Goal: Find specific page/section: Find specific page/section

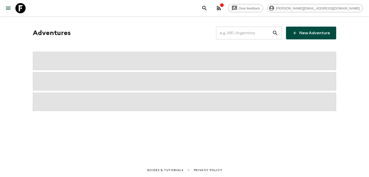
click at [247, 36] on input "text" at bounding box center [244, 33] width 56 height 14
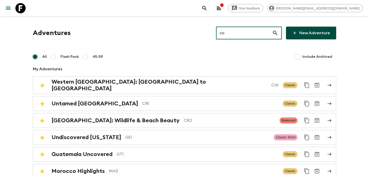
type input "co2"
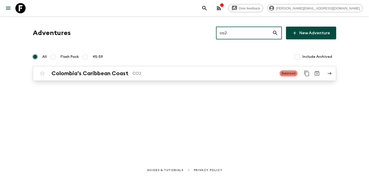
click at [189, 70] on div "Colombia’s Caribbean Coast CO2" at bounding box center [163, 73] width 224 height 7
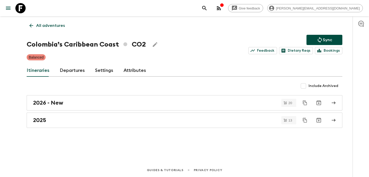
click at [306, 88] on input "Include Archived" at bounding box center [303, 86] width 10 height 10
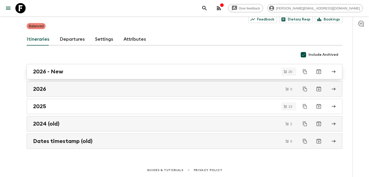
scroll to position [18, 0]
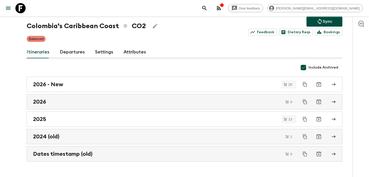
click at [304, 68] on input "Include Archived" at bounding box center [303, 67] width 10 height 10
checkbox input "false"
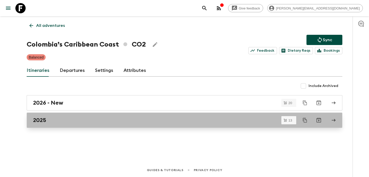
click at [184, 124] on link "2025" at bounding box center [184, 120] width 315 height 15
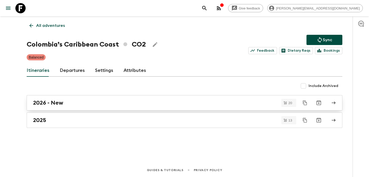
click at [184, 107] on link "2026 - New" at bounding box center [184, 102] width 315 height 15
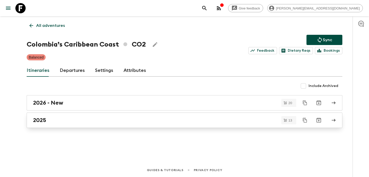
click at [175, 120] on div "2025" at bounding box center [179, 120] width 293 height 7
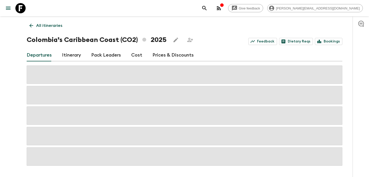
click at [38, 27] on p "All itineraries" at bounding box center [49, 26] width 26 height 6
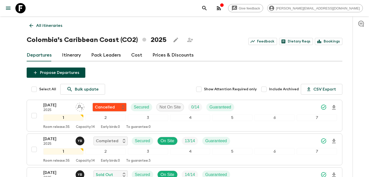
click at [266, 91] on input "Include Archived" at bounding box center [263, 89] width 10 height 10
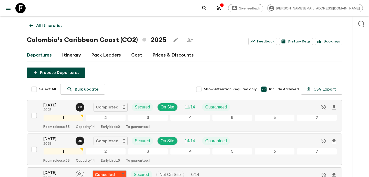
click at [268, 89] on input "Include Archived" at bounding box center [263, 89] width 10 height 10
checkbox input "false"
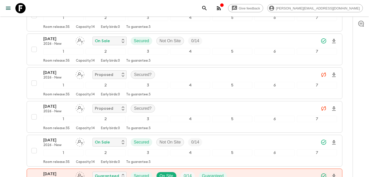
scroll to position [335, 0]
